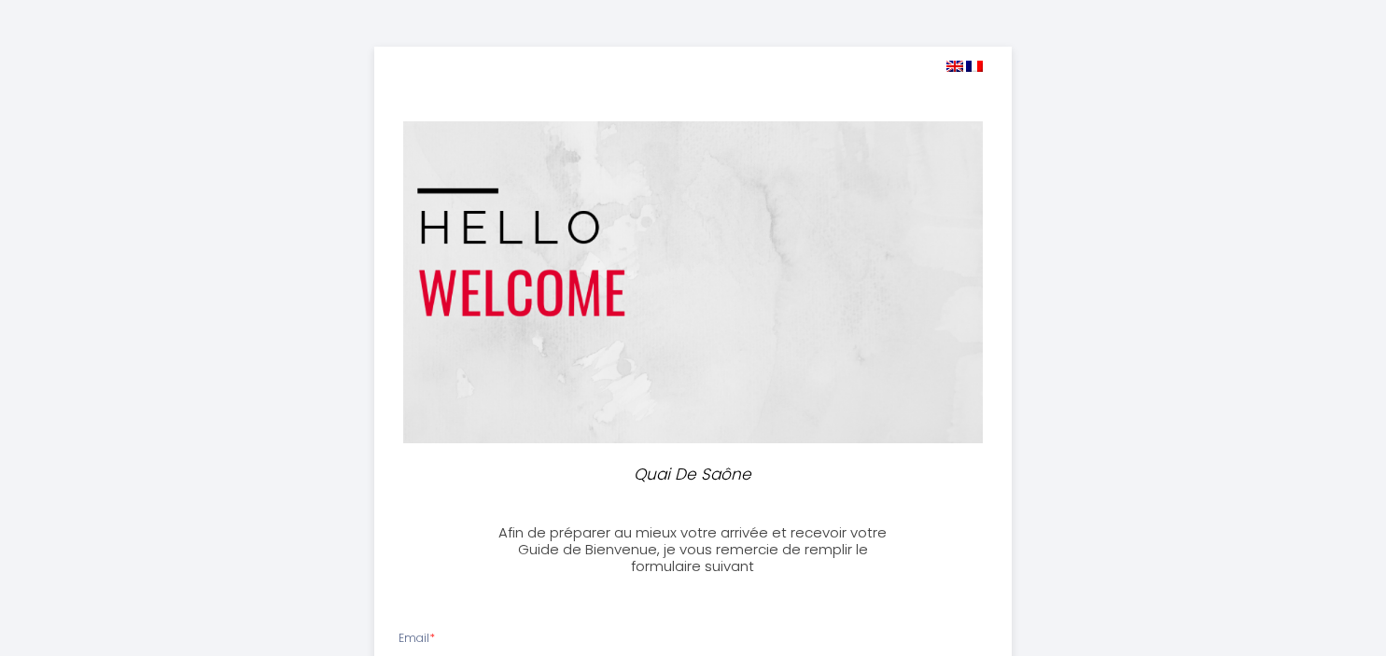
select select
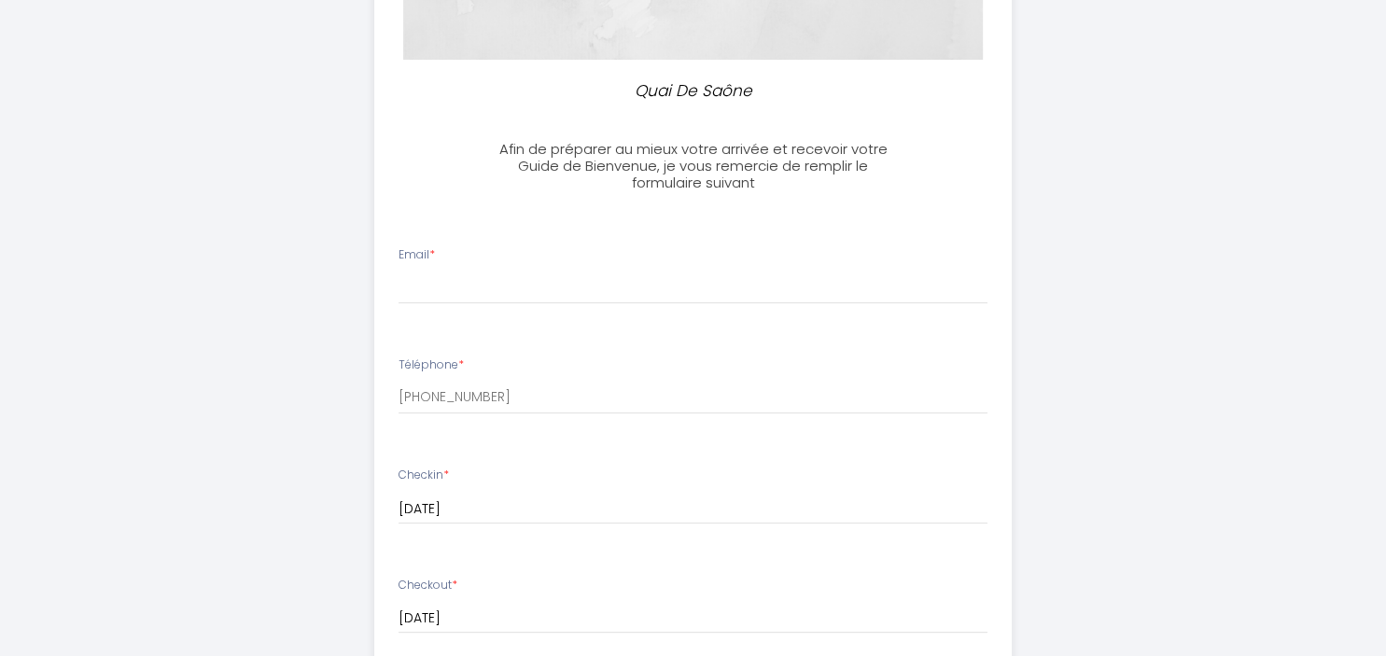
scroll to position [394, 0]
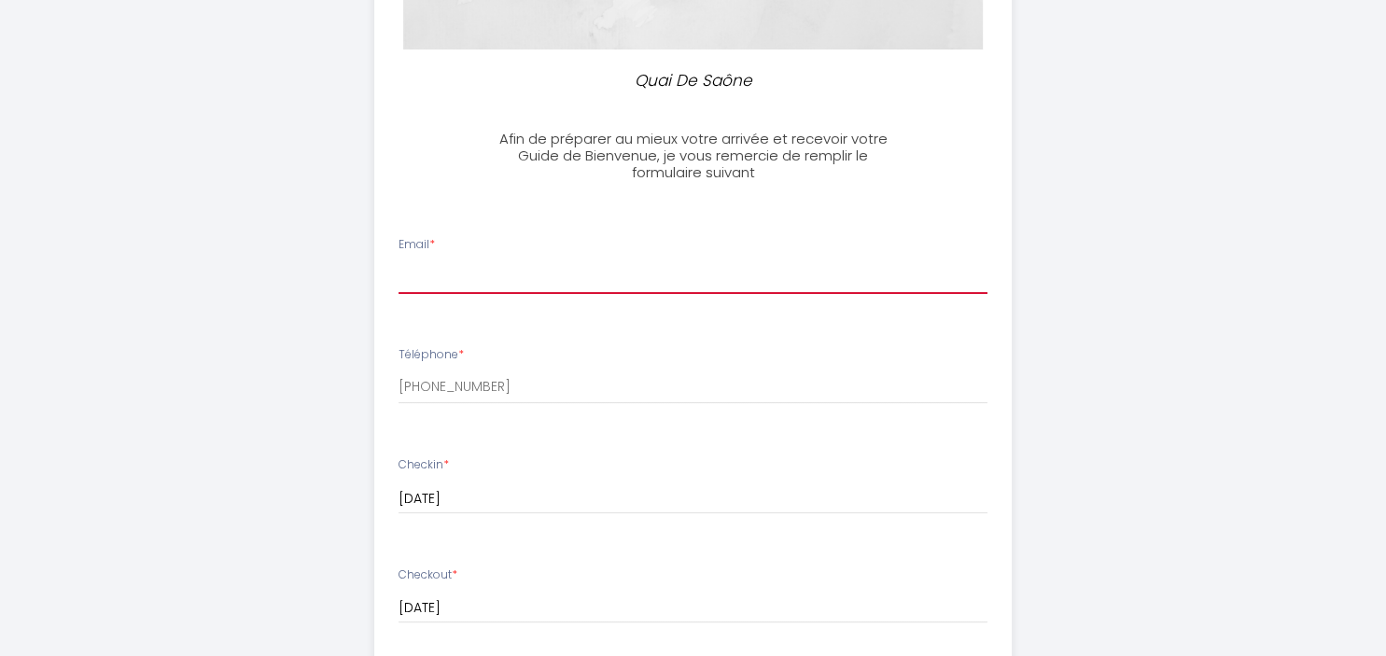
click at [512, 272] on input "Email *" at bounding box center [692, 277] width 589 height 34
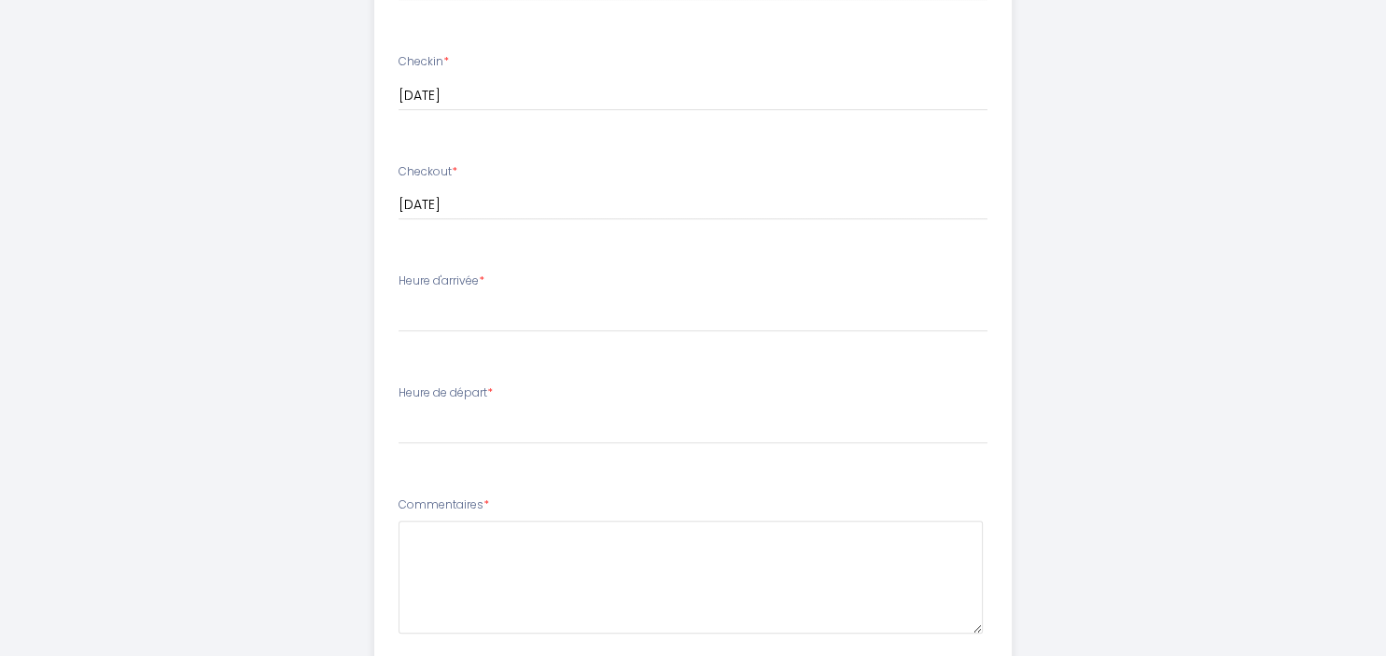
scroll to position [821, 0]
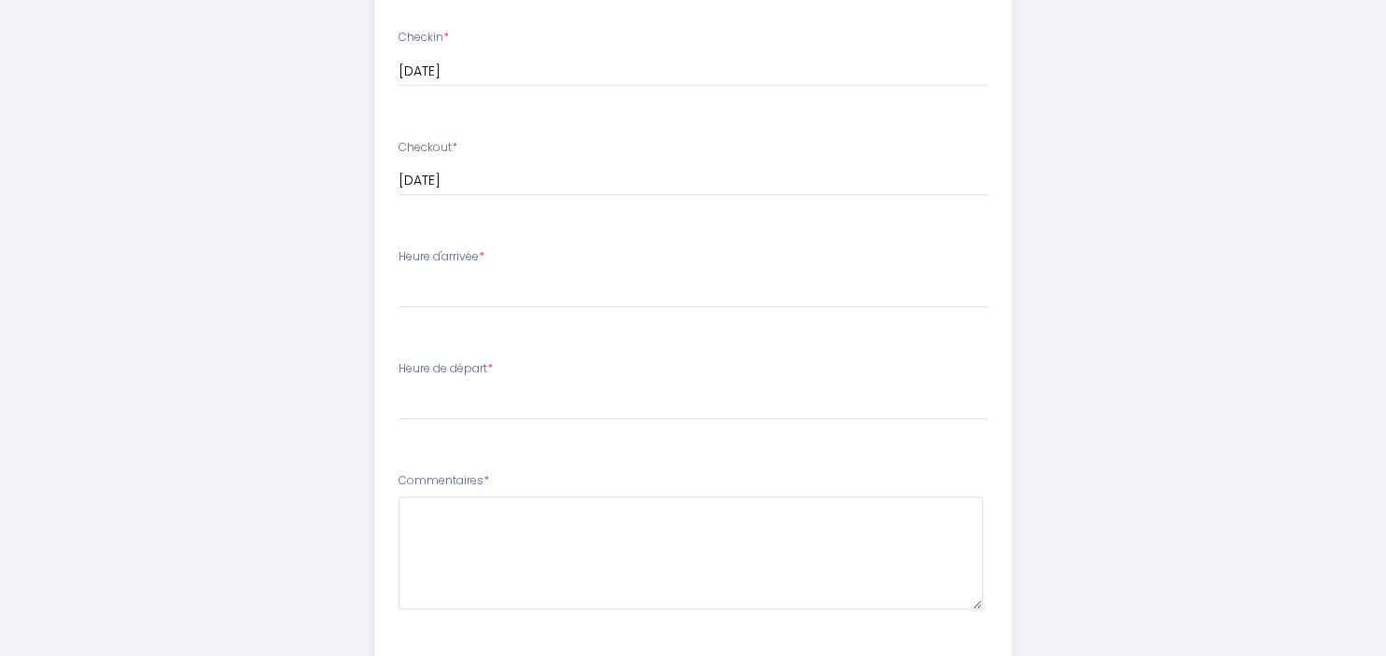
type input "[PERSON_NAME][EMAIL_ADDRESS][DOMAIN_NAME]"
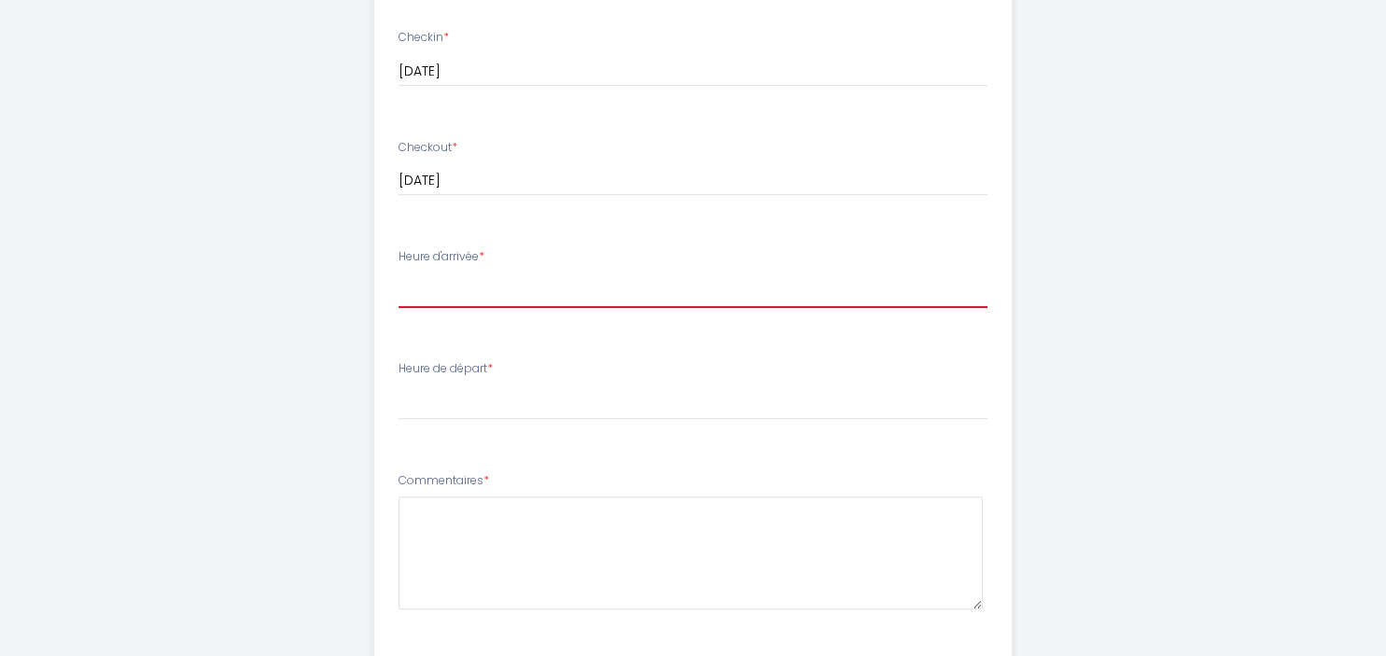
click at [398, 272] on select "17:00 17:30 18:00 18:30 19:00 19:30 20:00 20:30 21:00 21:30 22:00 22:30 23:00 2…" at bounding box center [692, 289] width 589 height 35
select select "17:00"
click option "17:00" at bounding box center [0, 0] width 0 height 0
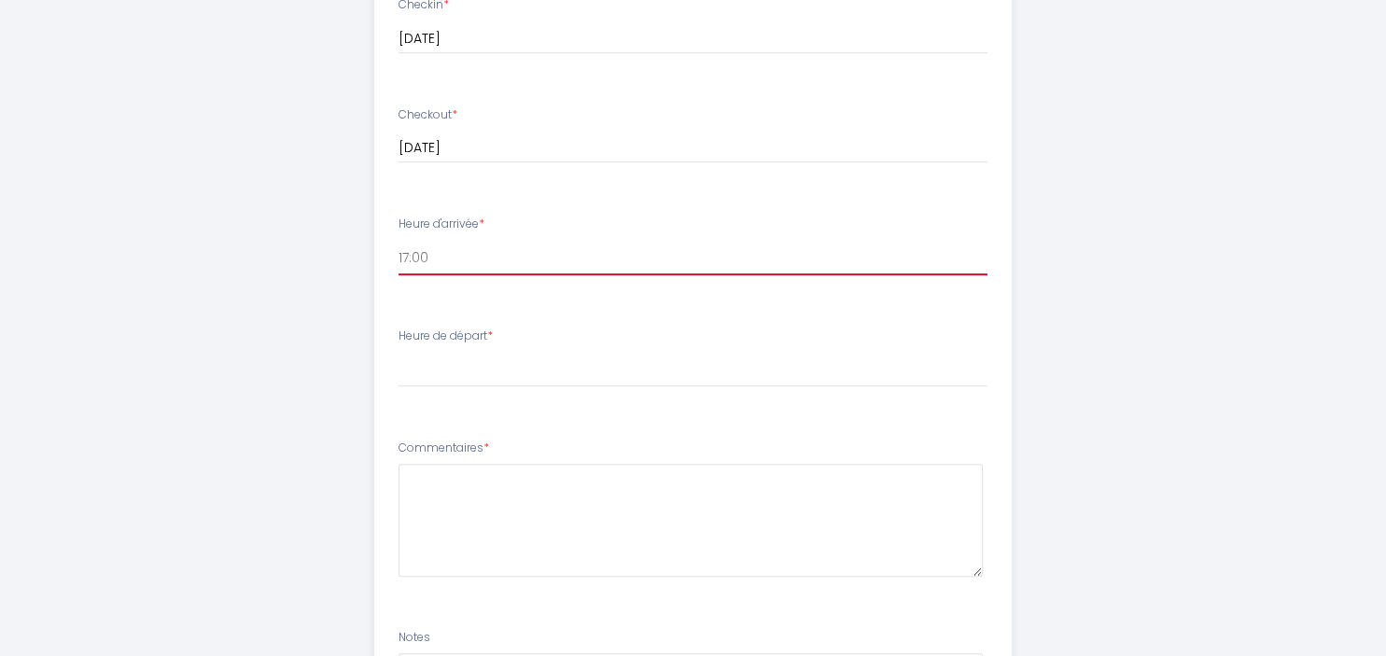
scroll to position [919, 0]
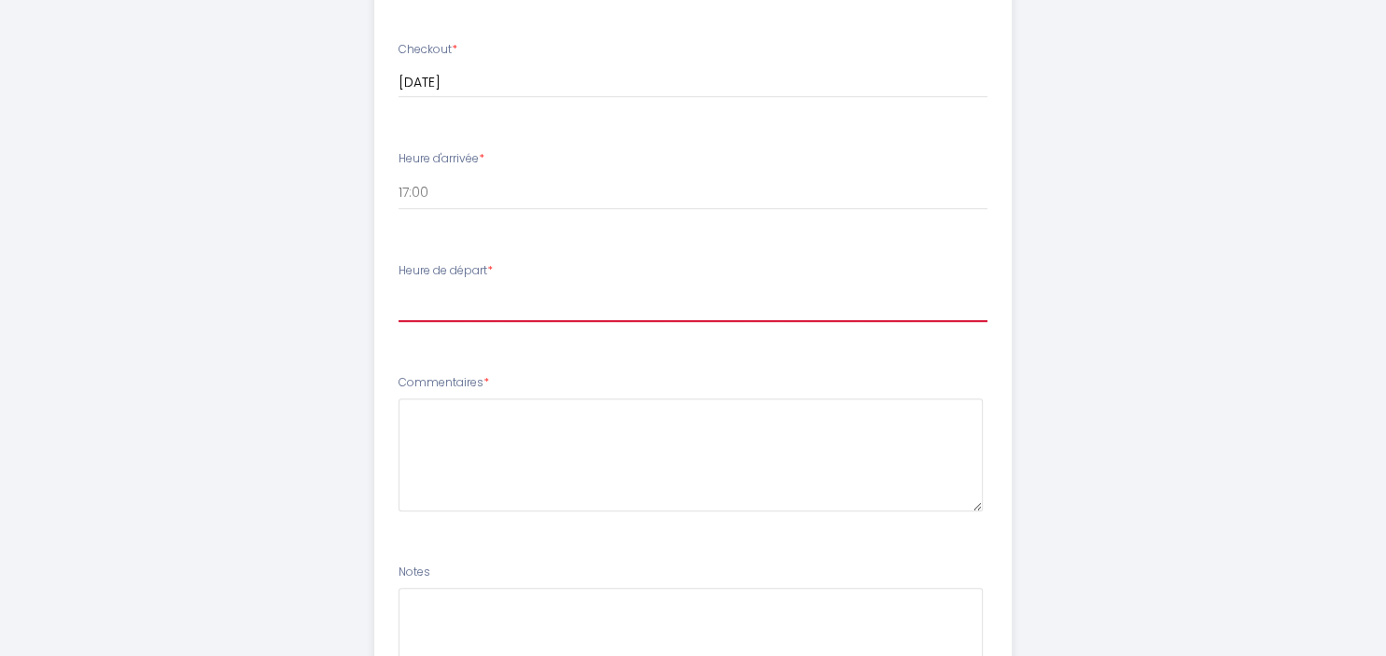
click at [398, 286] on select "00:00 00:30 01:00 01:30 02:00 02:30 03:00 03:30 04:00 04:30 05:00 05:30 06:00 0…" at bounding box center [692, 303] width 589 height 35
select select "10:00"
click option "10:00" at bounding box center [0, 0] width 0 height 0
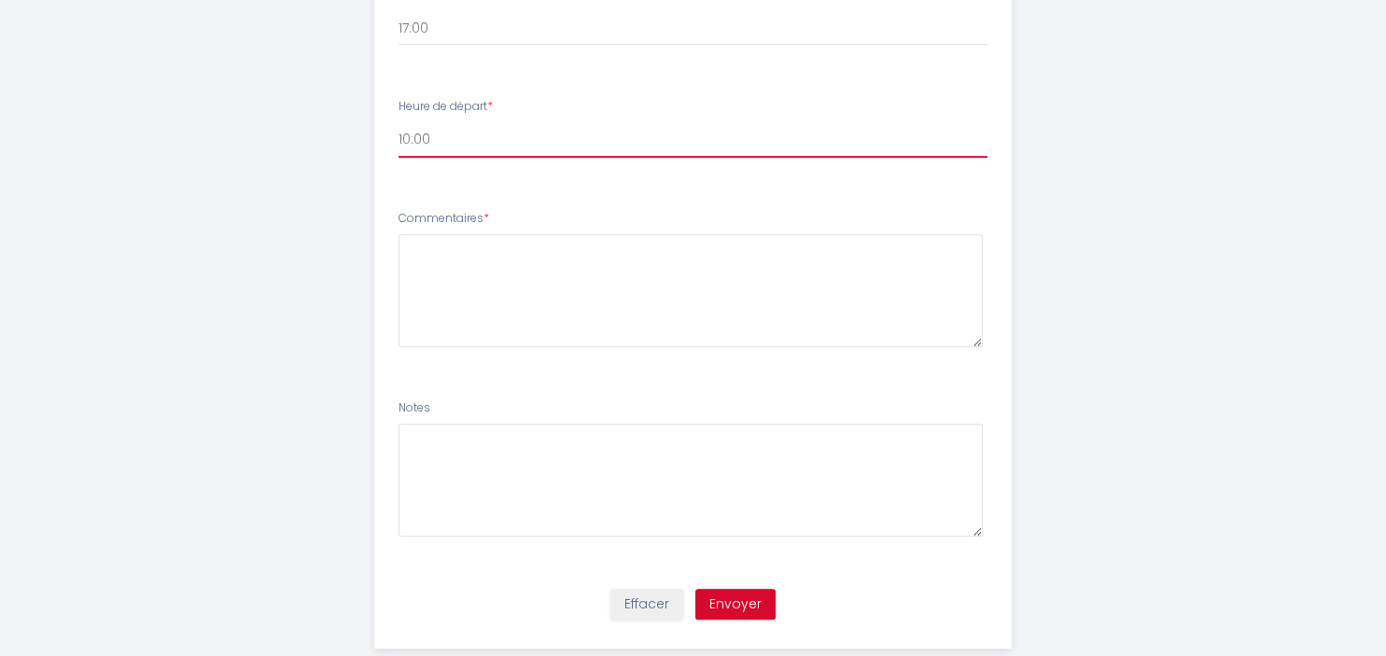
scroll to position [1121, 0]
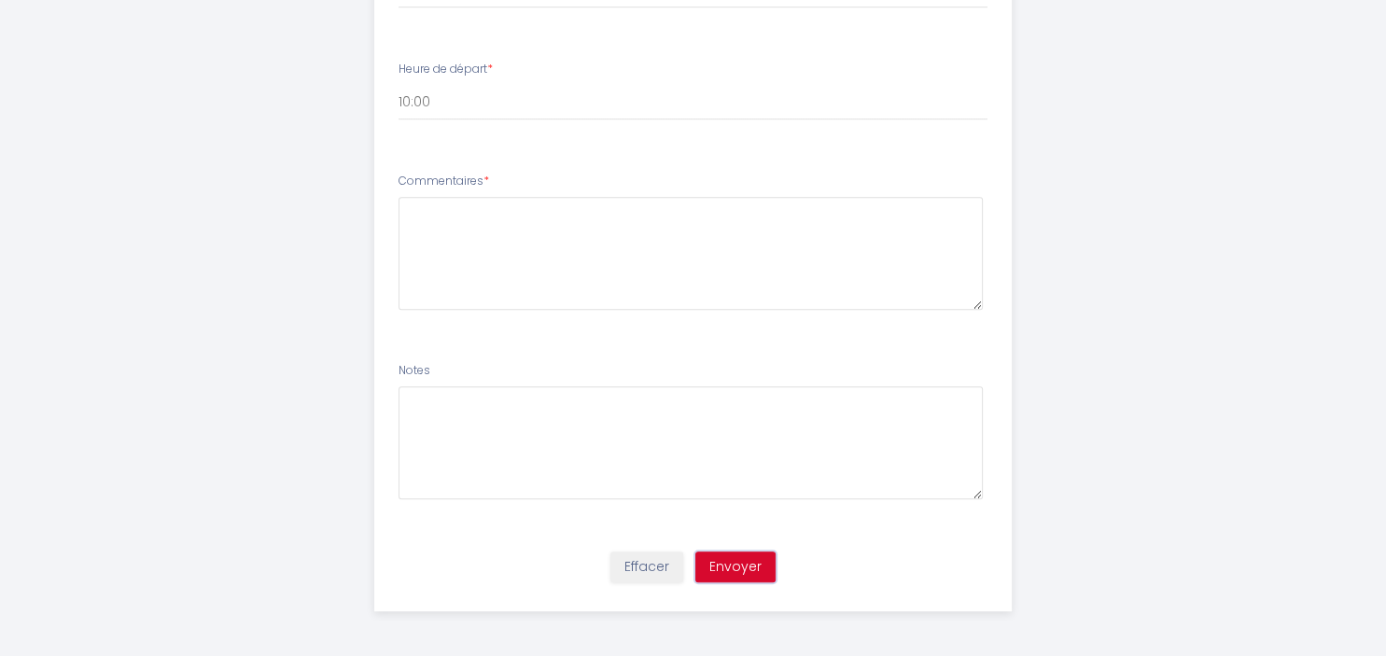
click at [739, 563] on button "Envoyer" at bounding box center [735, 567] width 80 height 32
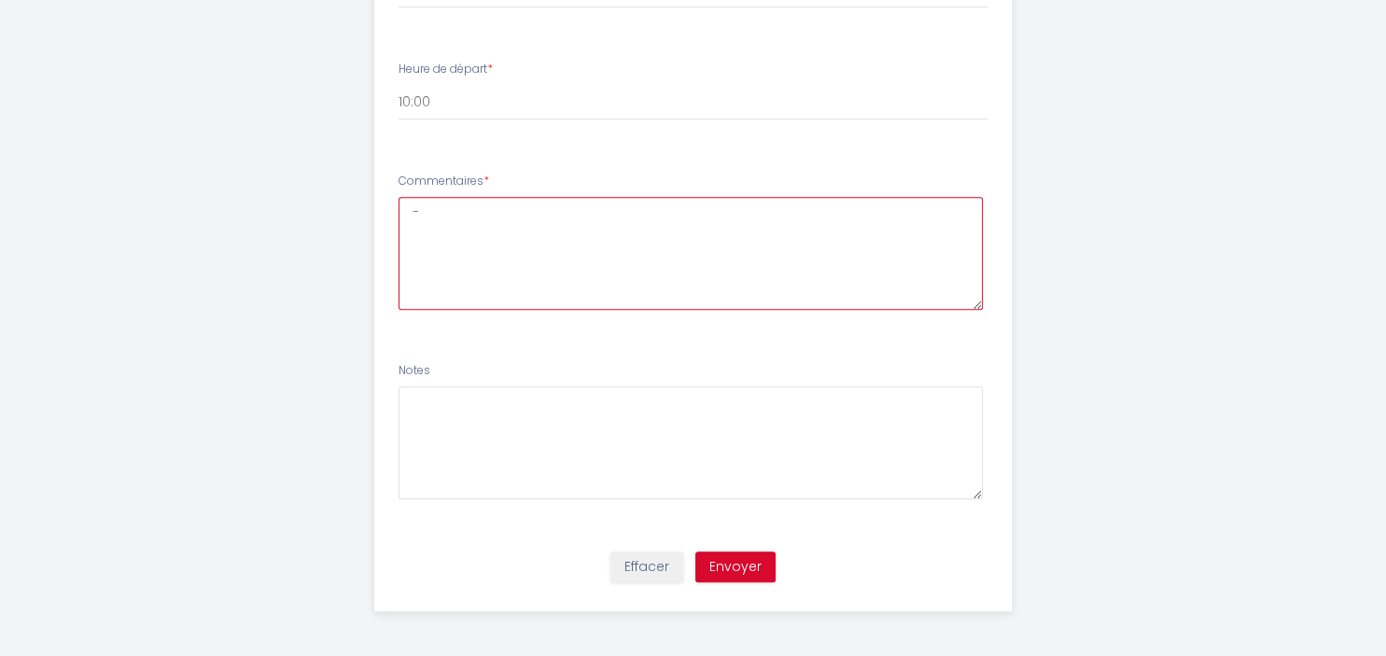
type textarea "-"
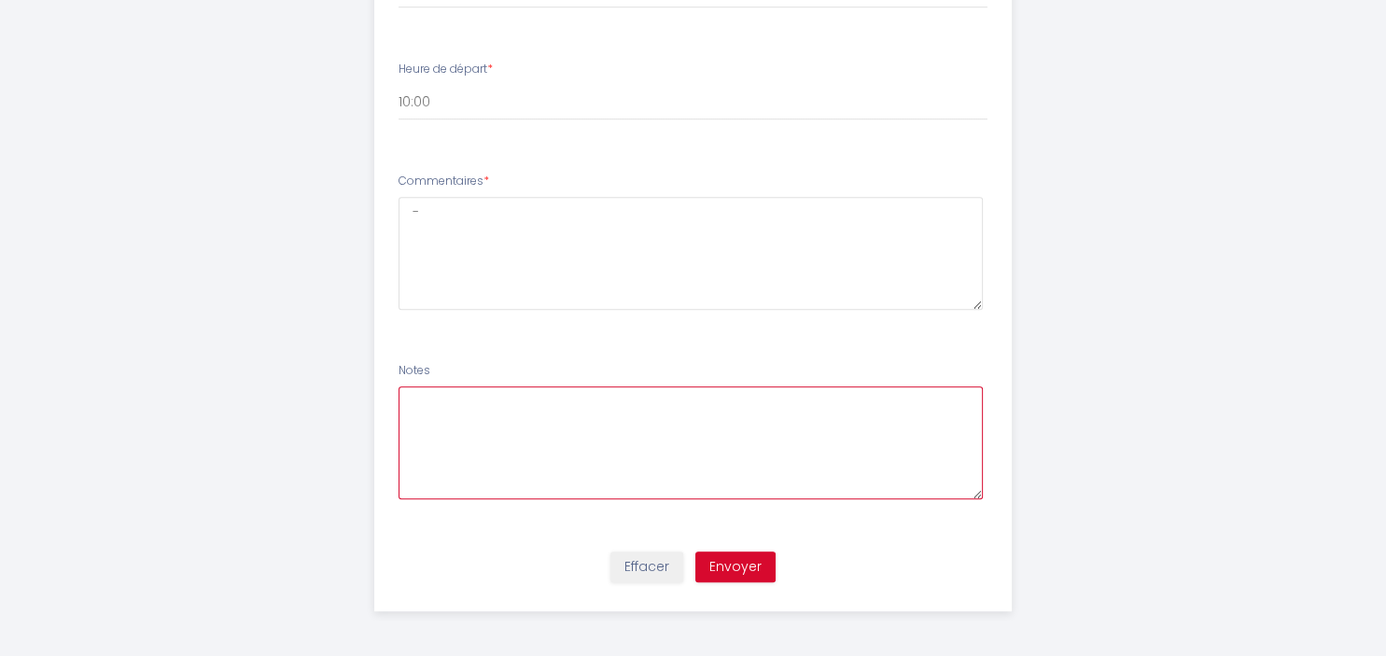
click at [495, 424] on textarea at bounding box center [690, 442] width 584 height 113
type textarea "-"
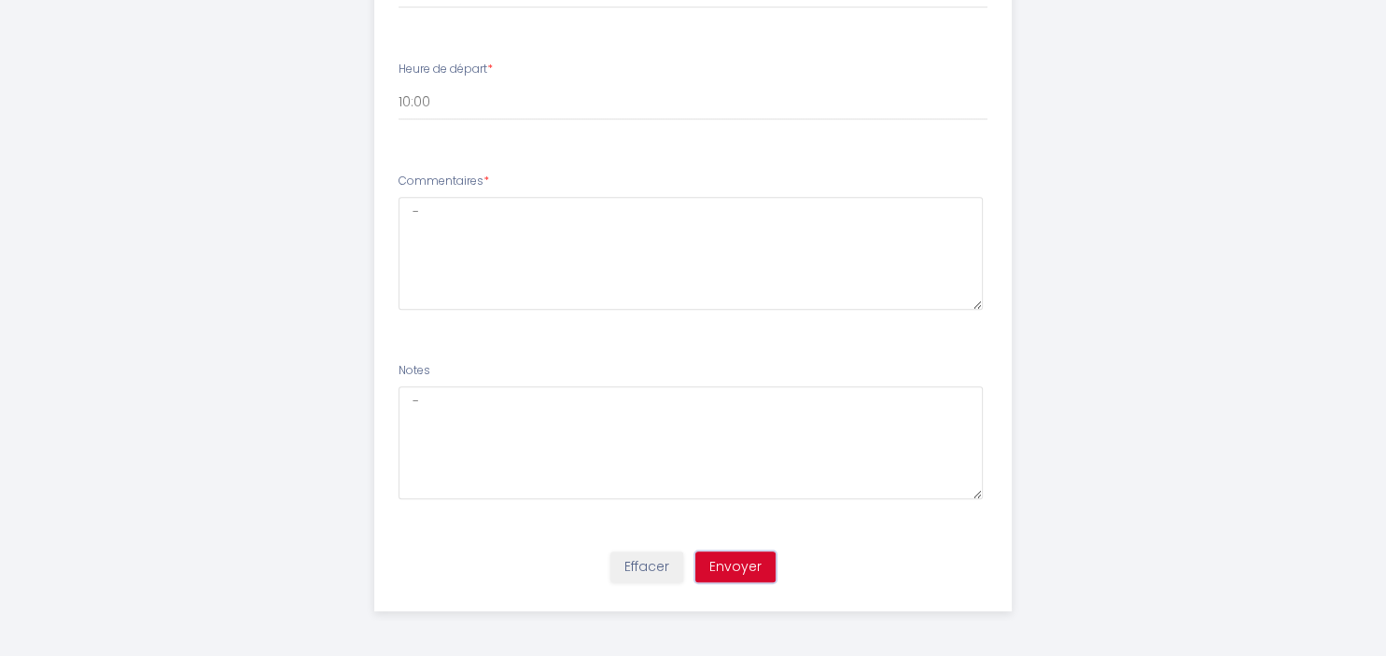
click at [767, 570] on button "Envoyer" at bounding box center [735, 567] width 80 height 32
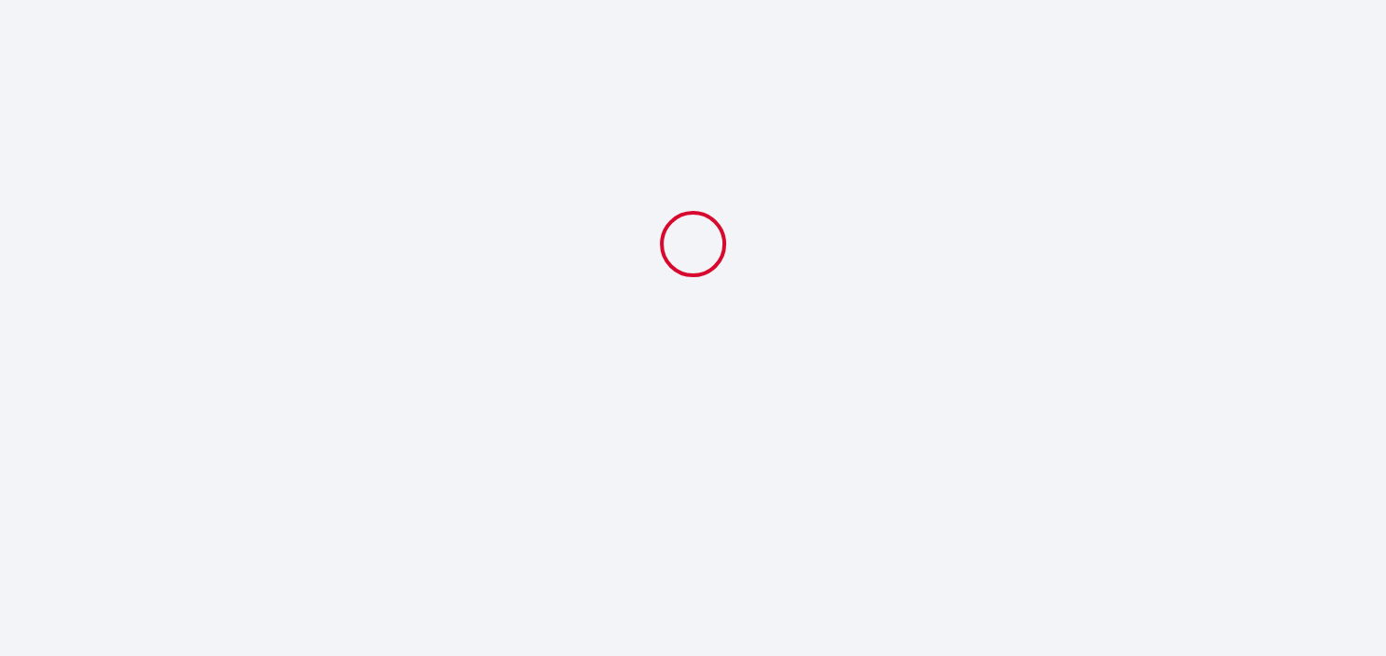
select select "10:00"
